Goal: Task Accomplishment & Management: Complete application form

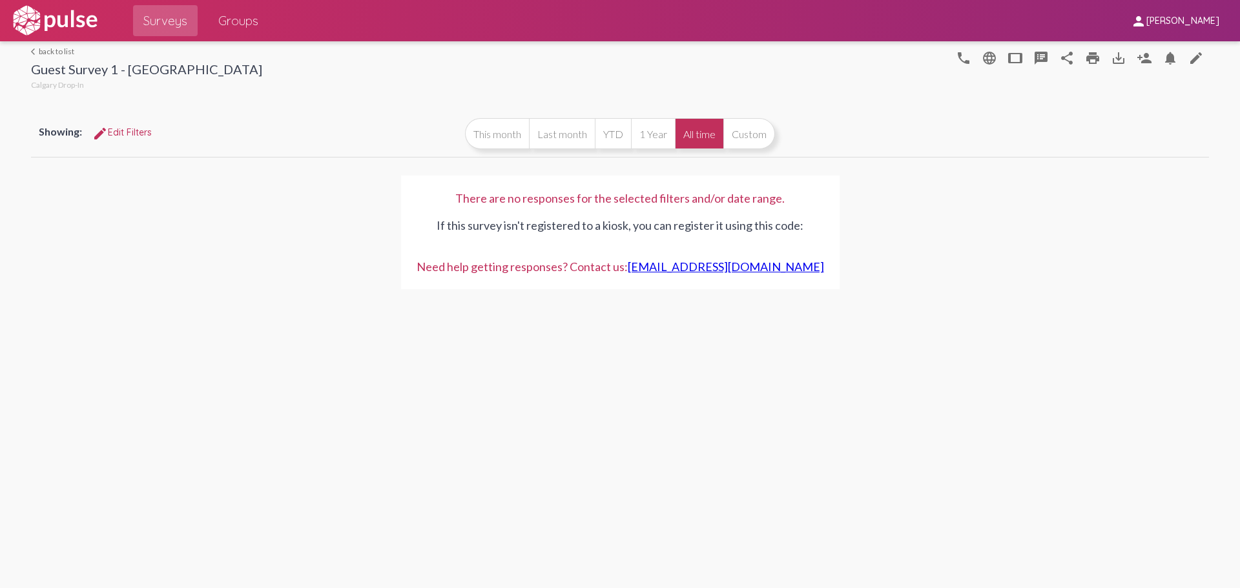
click at [61, 19] on img at bounding box center [54, 21] width 89 height 32
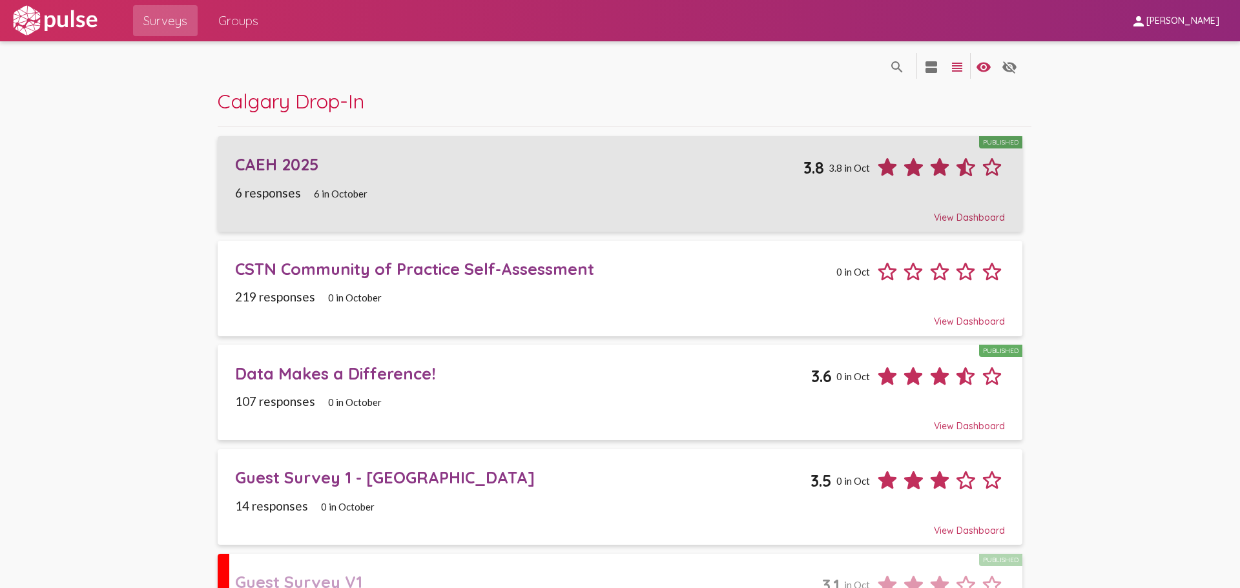
click at [250, 159] on div "CAEH 2025" at bounding box center [519, 164] width 568 height 20
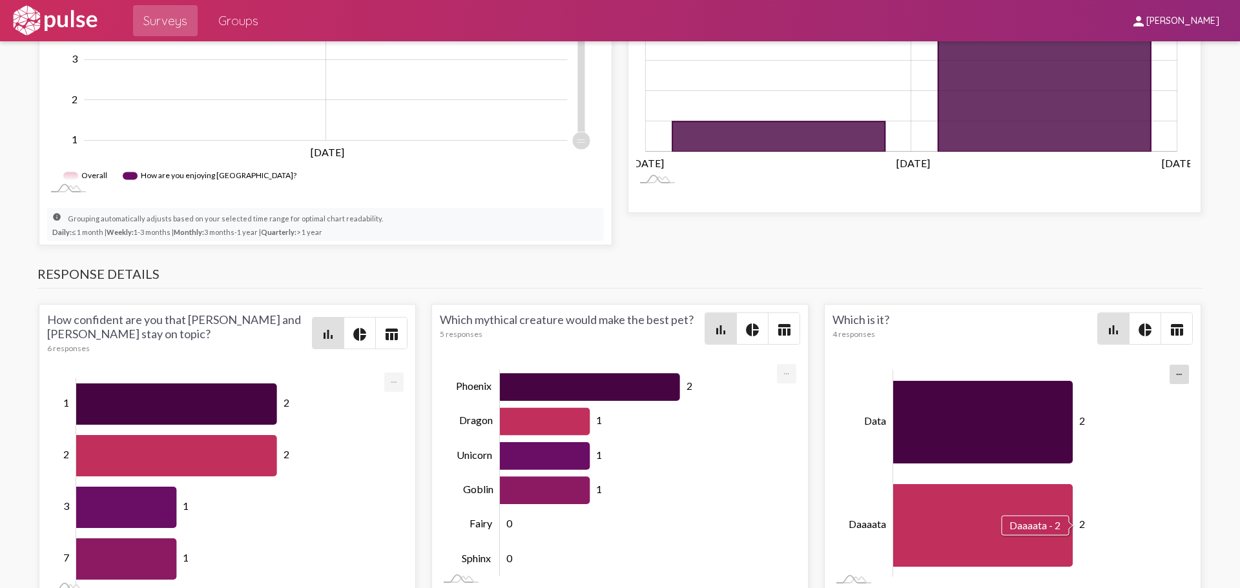
scroll to position [847, 0]
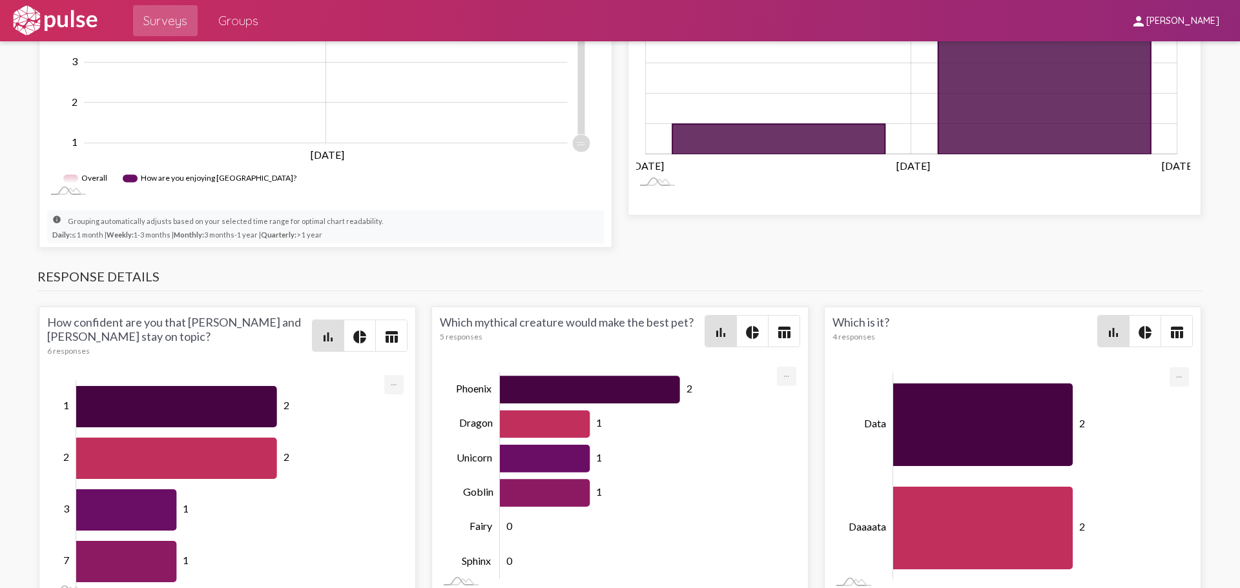
click at [359, 323] on span "pie_chart" at bounding box center [359, 335] width 31 height 31
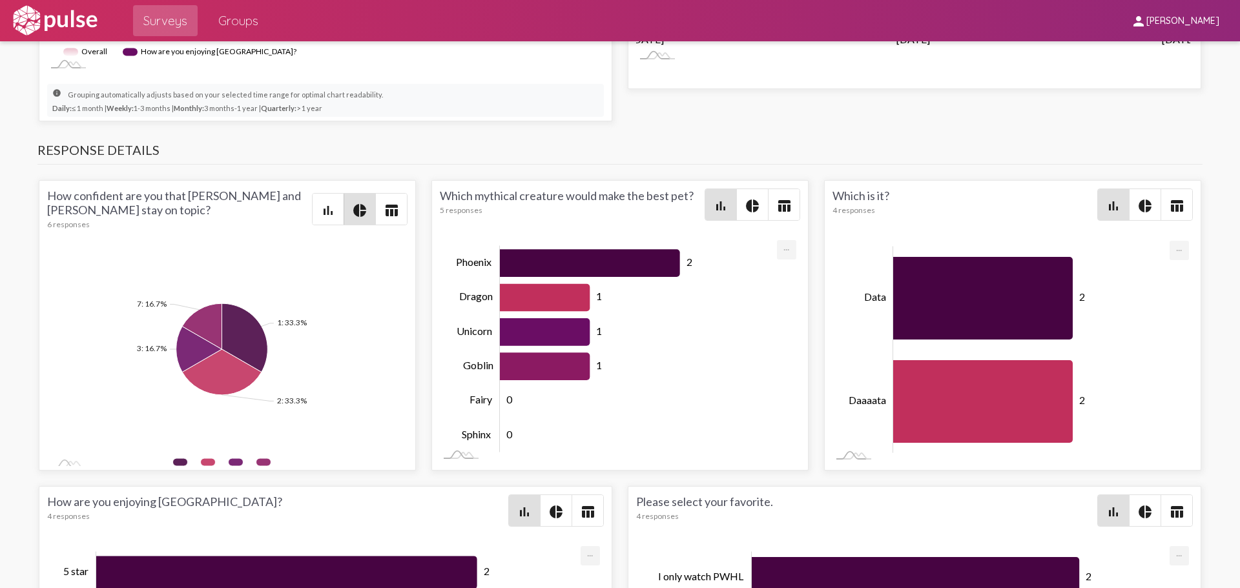
scroll to position [976, 0]
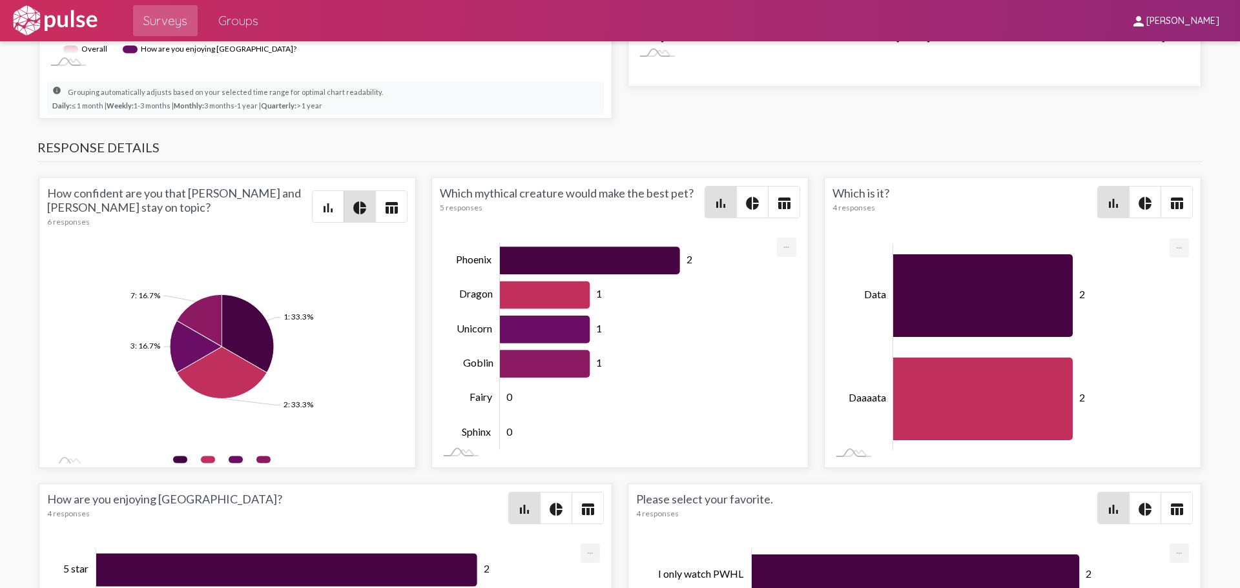
click at [322, 206] on mat-icon "bar_chart" at bounding box center [327, 207] width 15 height 15
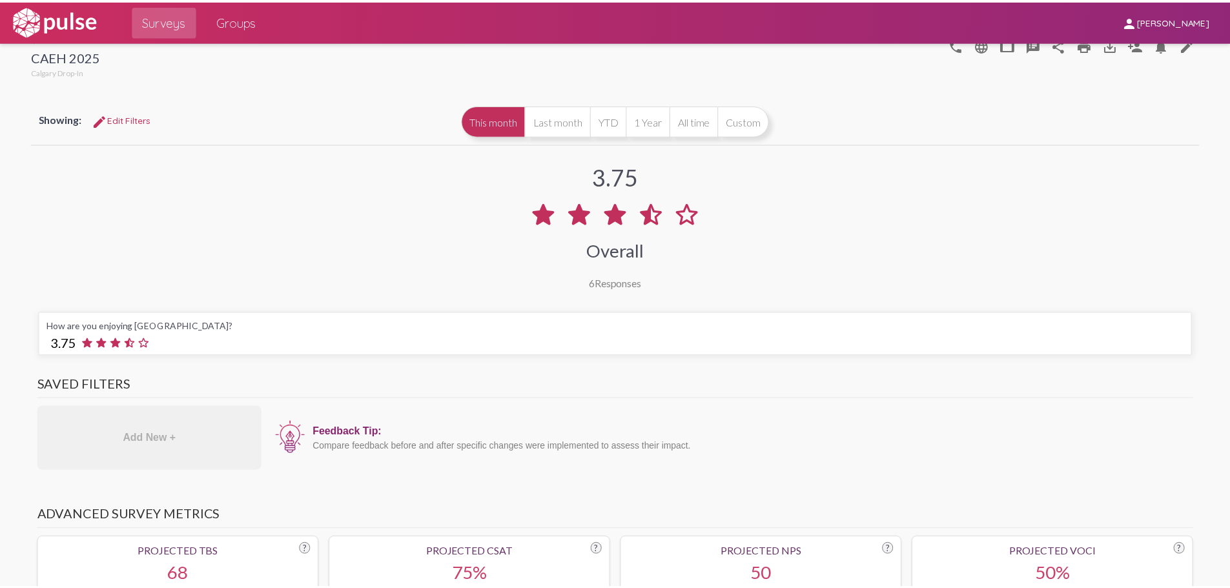
scroll to position [0, 0]
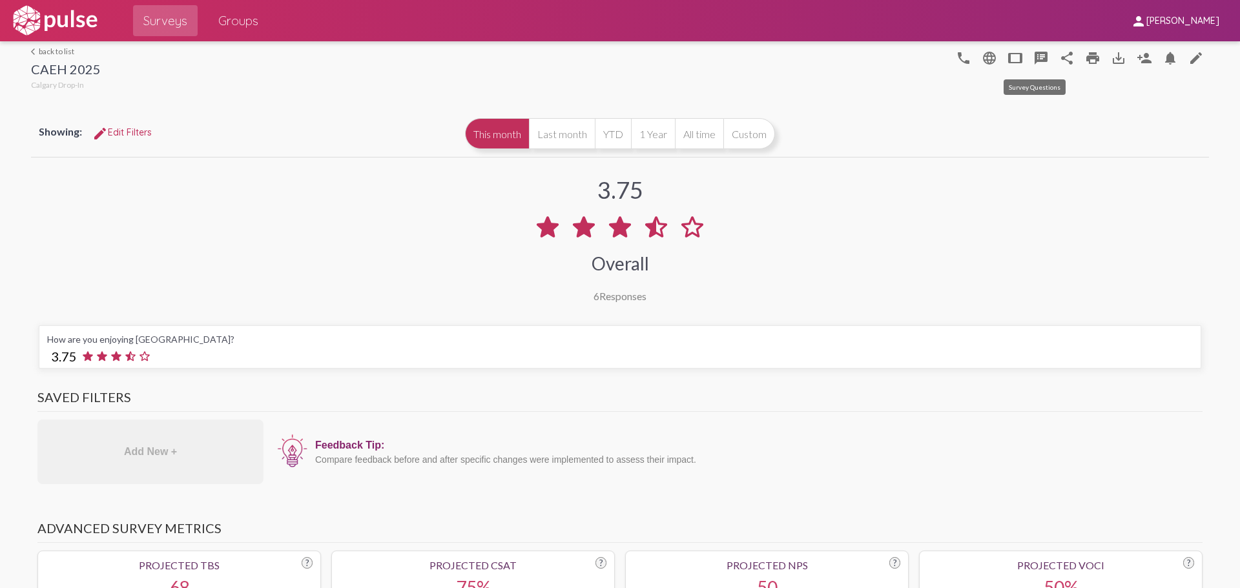
click at [1033, 57] on mat-icon "speaker_notes" at bounding box center [1040, 57] width 15 height 15
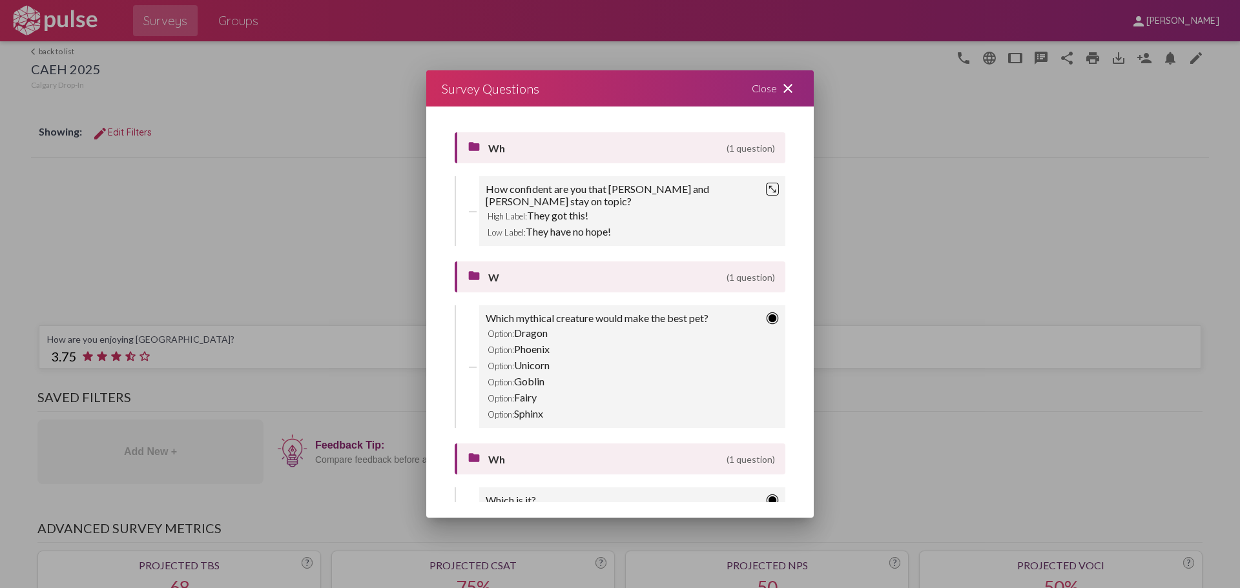
click at [783, 84] on mat-icon "close" at bounding box center [787, 88] width 15 height 15
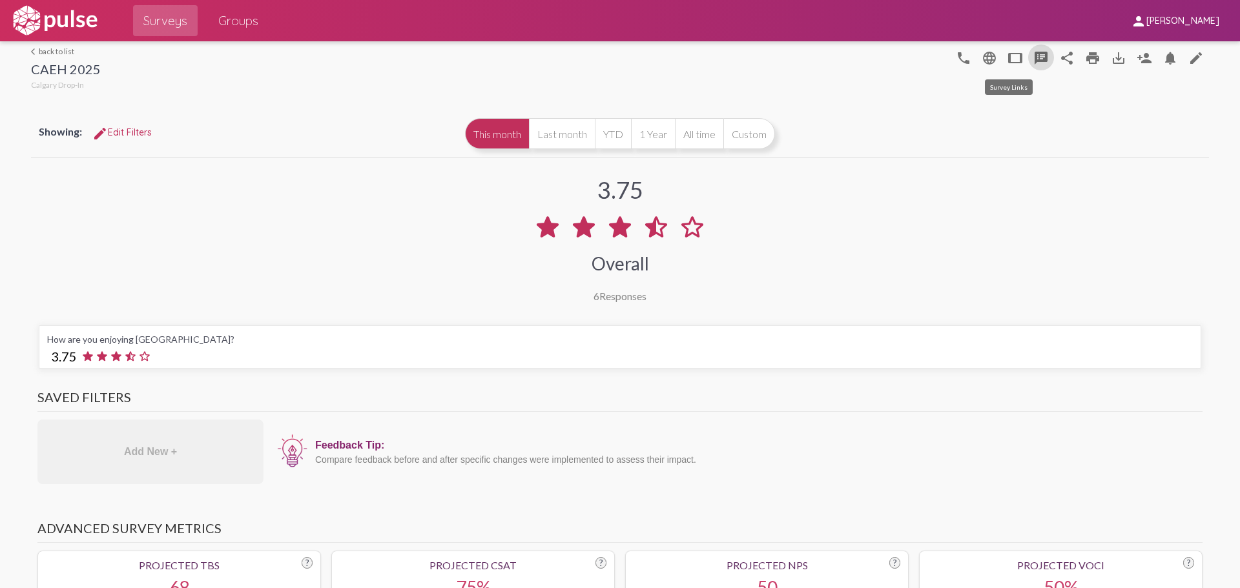
click at [1007, 56] on mat-icon "tablet" at bounding box center [1014, 57] width 15 height 15
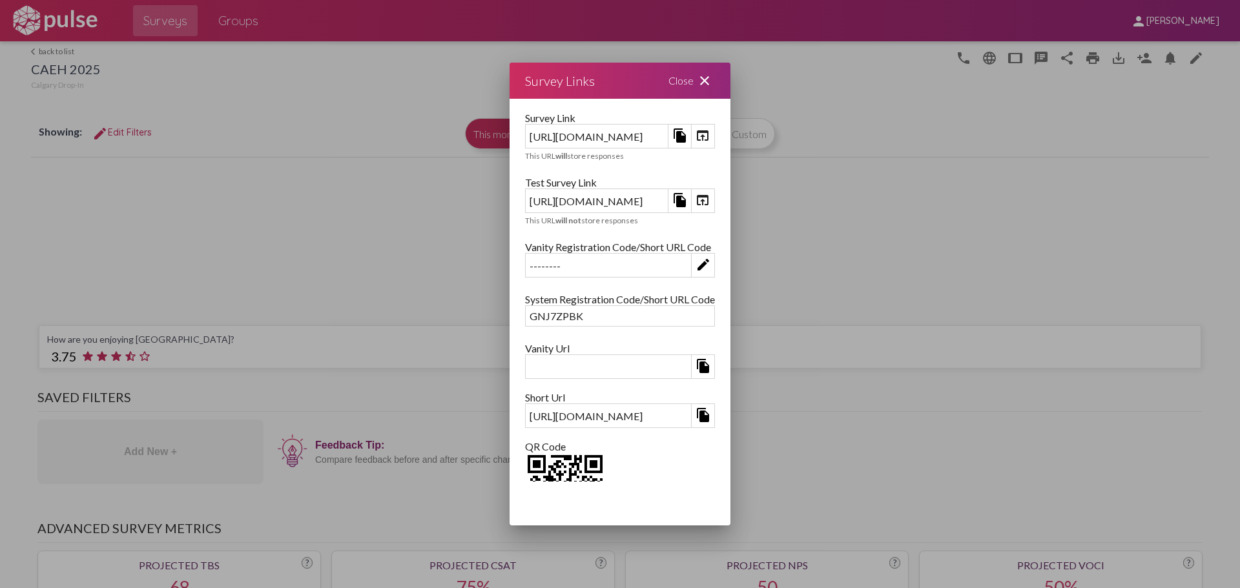
click at [710, 135] on mat-icon "open_in_browser" at bounding box center [702, 135] width 15 height 15
click at [712, 84] on mat-icon "close" at bounding box center [704, 80] width 15 height 15
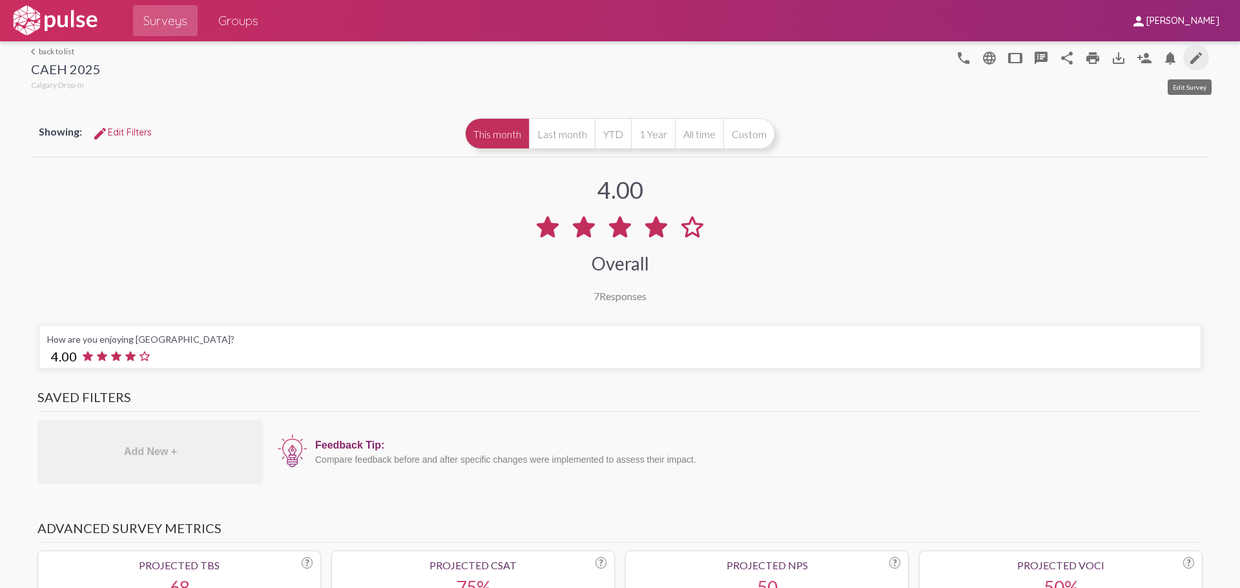
click at [1183, 59] on link "edit" at bounding box center [1196, 58] width 26 height 26
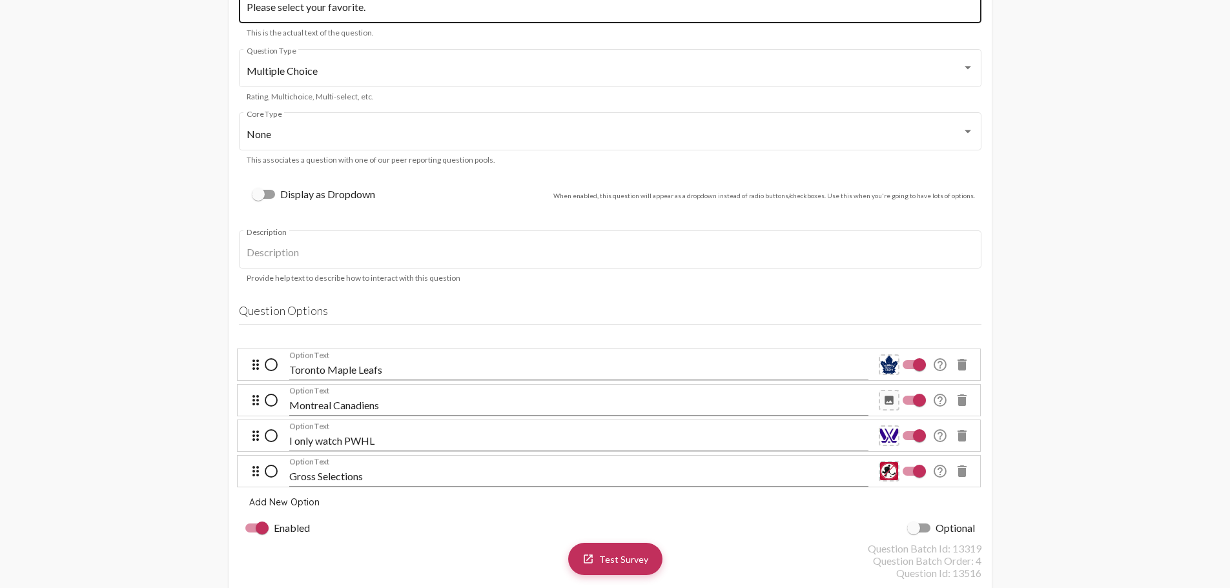
scroll to position [4455, 0]
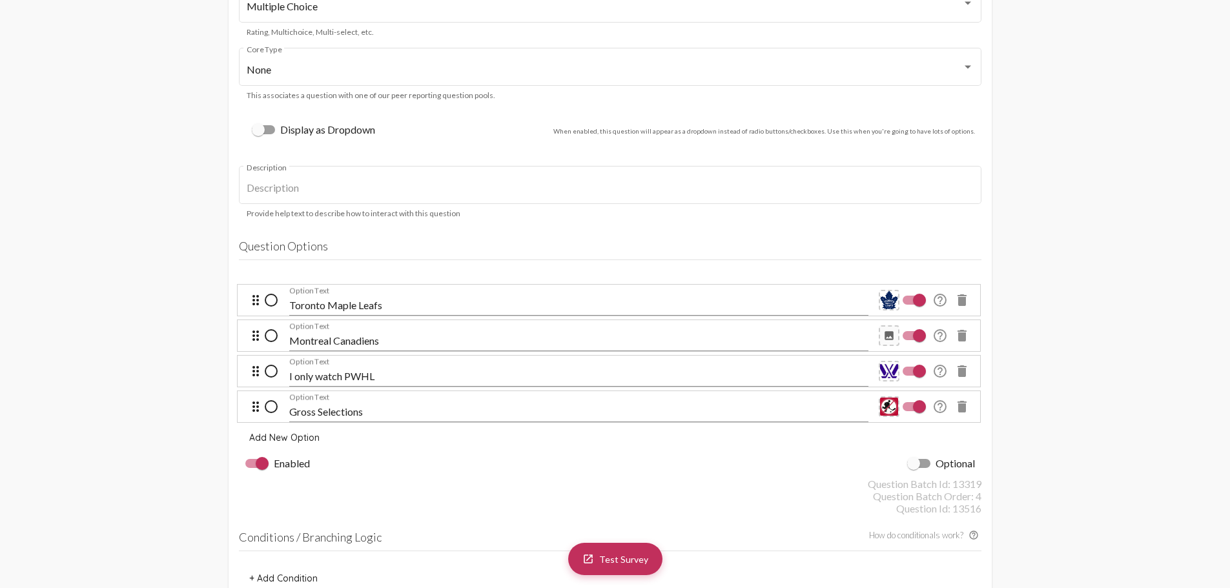
click at [369, 414] on input "Gross Selections" at bounding box center [578, 412] width 579 height 12
type input "Gross Options"
click at [572, 469] on div "Enabled Optional" at bounding box center [610, 463] width 742 height 28
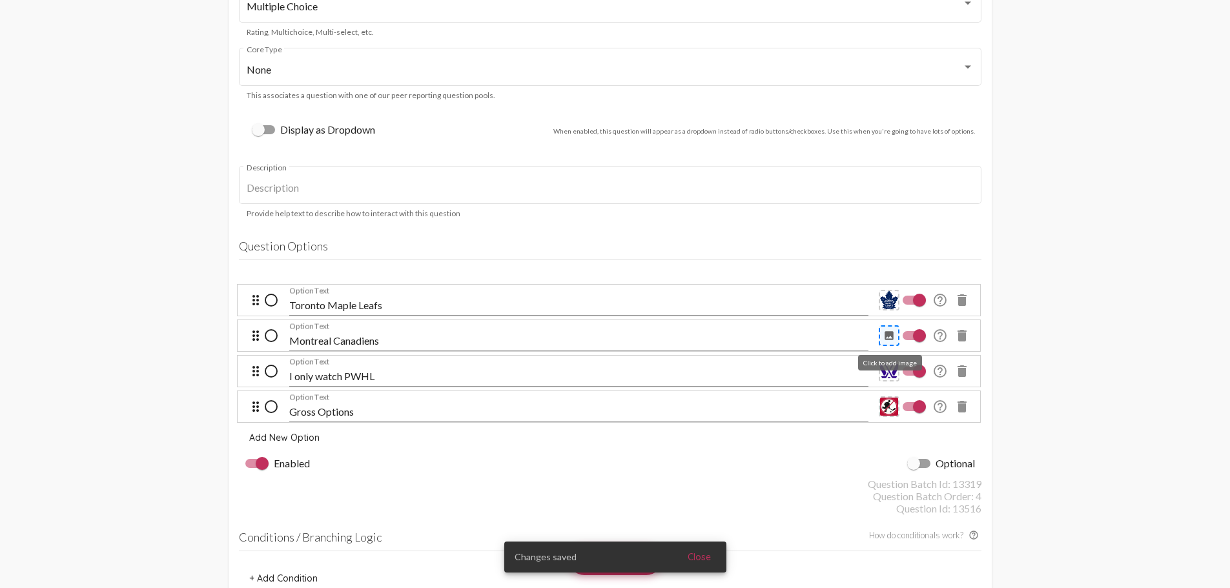
click at [884, 333] on mat-icon "image" at bounding box center [889, 336] width 12 height 12
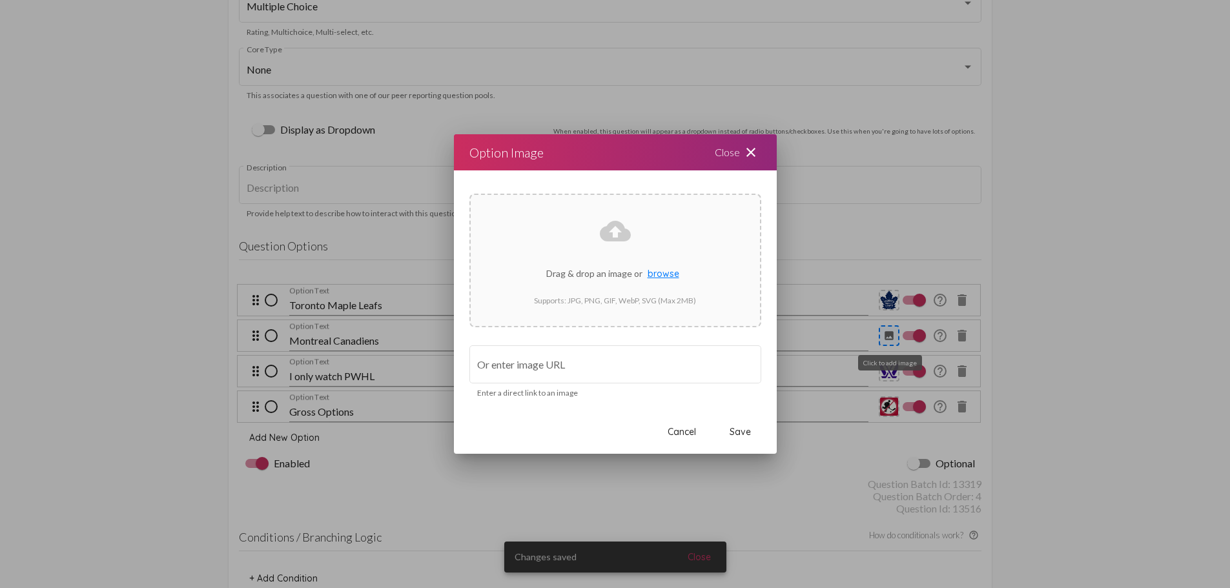
scroll to position [0, 0]
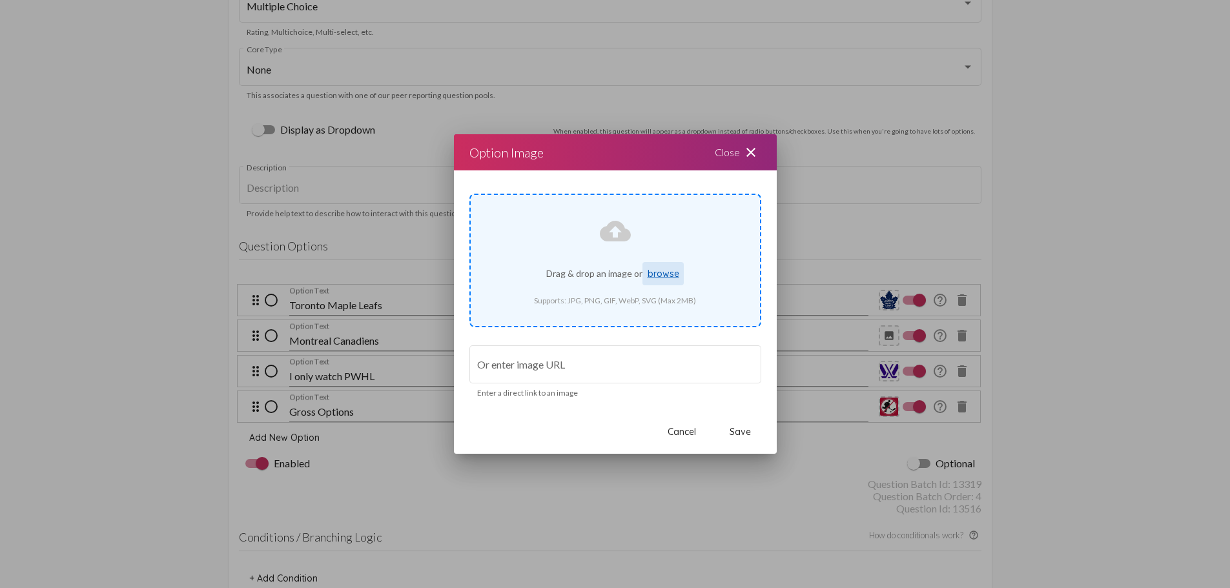
click at [681, 278] on button "browse" at bounding box center [662, 273] width 41 height 23
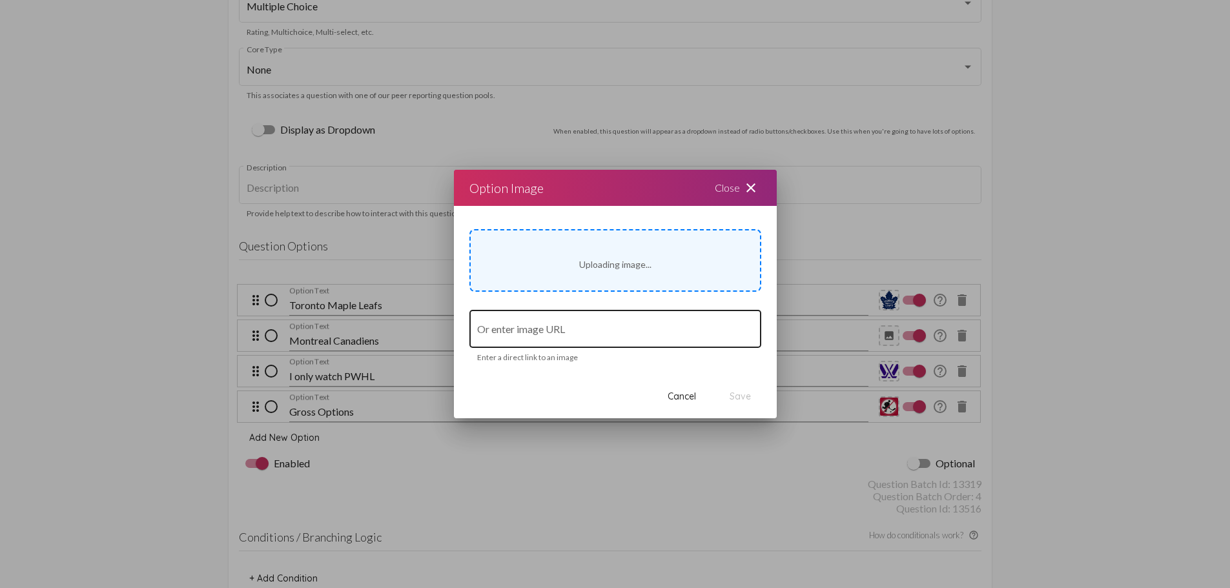
type input "[URL][DOMAIN_NAME]"
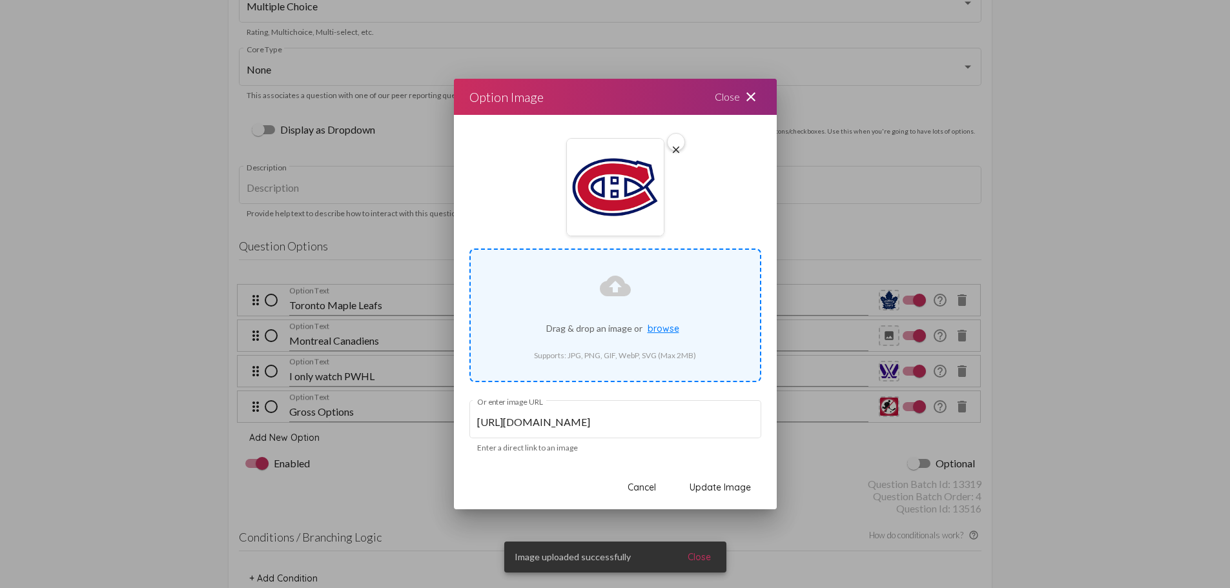
click at [718, 484] on span "Update Image" at bounding box center [720, 488] width 61 height 12
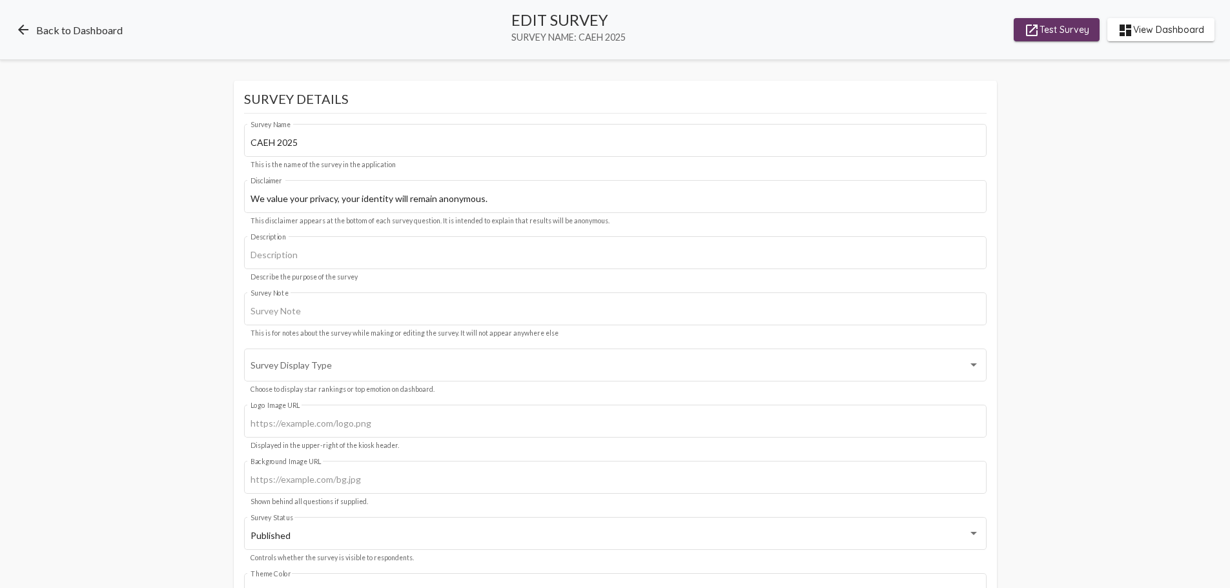
click at [102, 30] on link "arrow_back Back to Dashboard" at bounding box center [68, 29] width 107 height 15
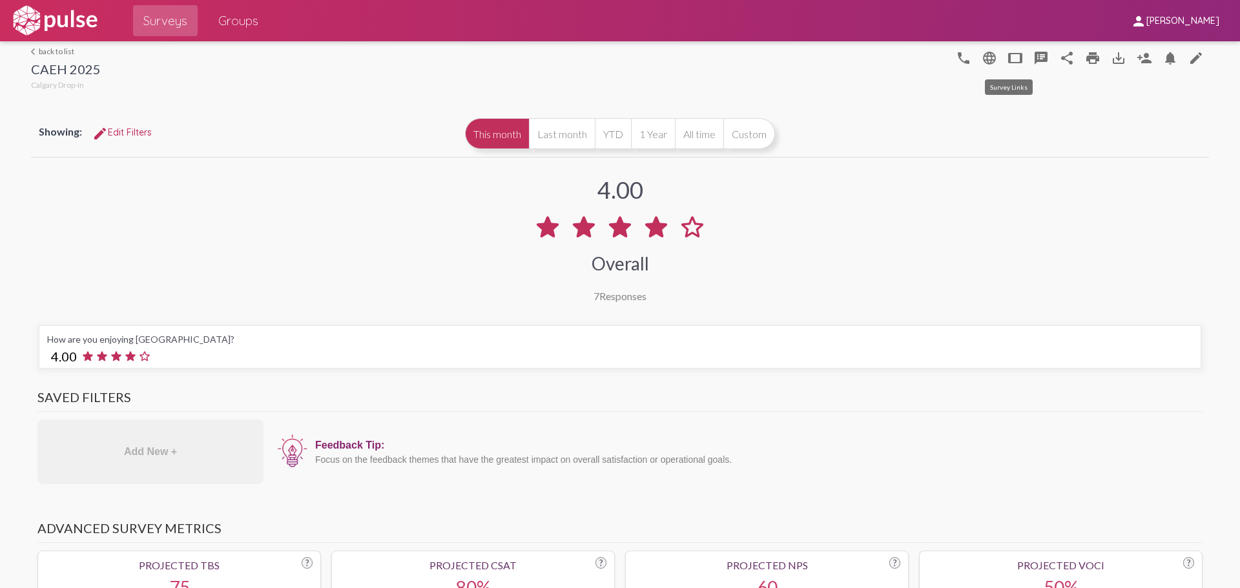
click at [1007, 57] on mat-icon "tablet" at bounding box center [1014, 57] width 15 height 15
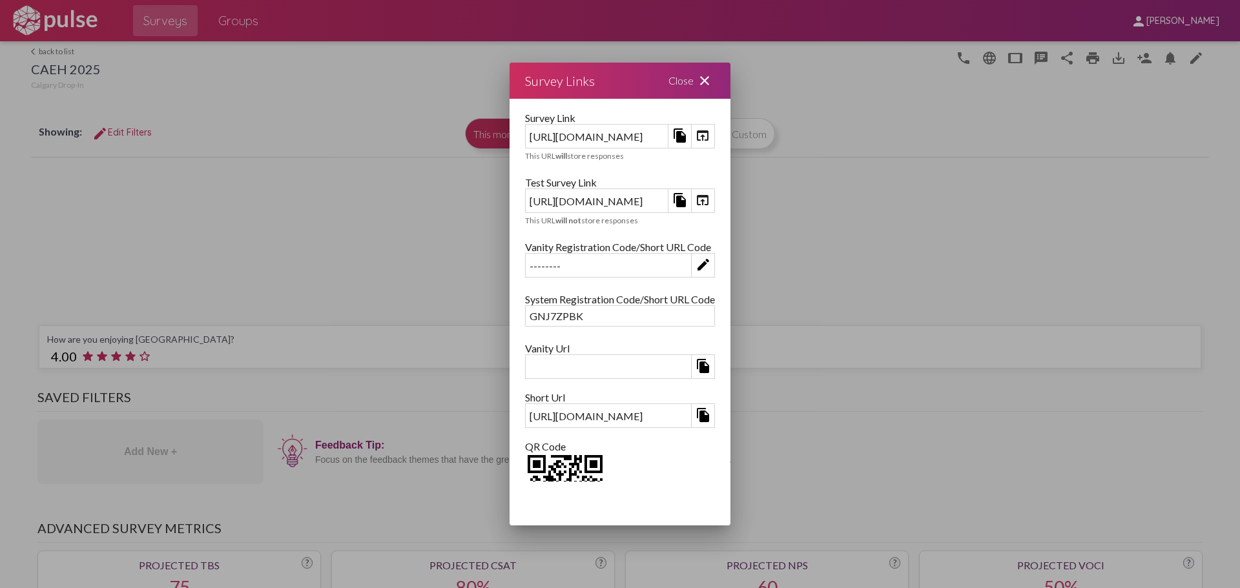
click at [688, 141] on mat-icon "file_copy" at bounding box center [679, 135] width 15 height 15
click at [710, 138] on mat-icon "open_in_browser" at bounding box center [702, 135] width 15 height 15
click at [730, 84] on div "Close close" at bounding box center [691, 81] width 77 height 36
